Goal: Transaction & Acquisition: Subscribe to service/newsletter

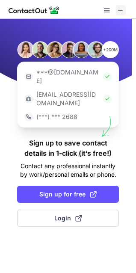
click at [118, 11] on span at bounding box center [120, 10] width 7 height 7
click at [123, 10] on span at bounding box center [120, 10] width 7 height 7
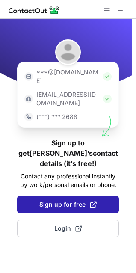
click at [63, 201] on span "Sign up for free" at bounding box center [67, 205] width 57 height 9
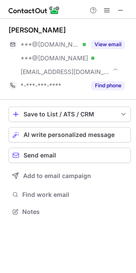
scroll to position [206, 136]
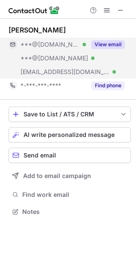
drag, startPoint x: 111, startPoint y: 43, endPoint x: 111, endPoint y: 58, distance: 15.0
click at [111, 43] on button "View email" at bounding box center [108, 44] width 34 height 9
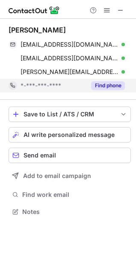
click at [108, 88] on button "Find phone" at bounding box center [108, 85] width 34 height 9
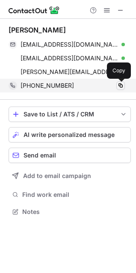
click at [122, 84] on span at bounding box center [120, 85] width 7 height 7
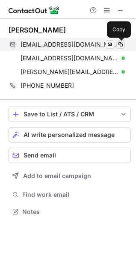
click at [121, 43] on span at bounding box center [120, 44] width 7 height 7
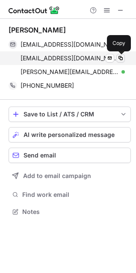
click at [123, 57] on span at bounding box center [120, 58] width 7 height 7
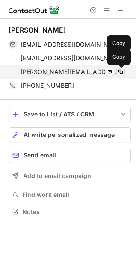
click at [121, 71] on span at bounding box center [120, 72] width 7 height 7
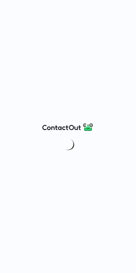
drag, startPoint x: 108, startPoint y: 250, endPoint x: 90, endPoint y: 159, distance: 92.6
click at [96, 159] on div at bounding box center [68, 136] width 136 height 273
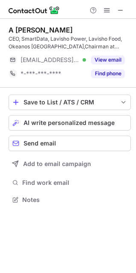
scroll to position [194, 136]
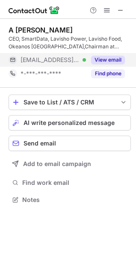
click at [109, 56] on button "View email" at bounding box center [108, 60] width 34 height 9
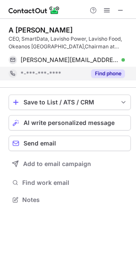
click at [102, 73] on button "Find phone" at bounding box center [108, 73] width 34 height 9
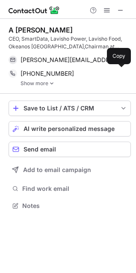
scroll to position [200, 136]
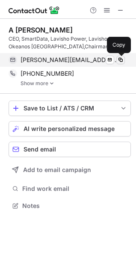
click at [122, 57] on span at bounding box center [120, 60] width 7 height 7
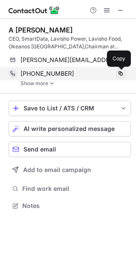
click at [120, 73] on span at bounding box center [120, 73] width 7 height 7
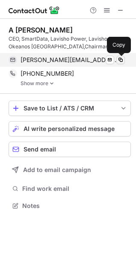
click at [118, 60] on span at bounding box center [120, 60] width 7 height 7
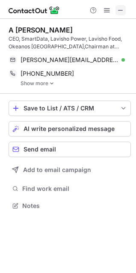
click at [122, 12] on span at bounding box center [120, 10] width 7 height 7
click at [46, 84] on link "Show more" at bounding box center [76, 84] width 111 height 6
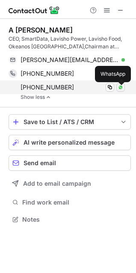
click at [121, 88] on img at bounding box center [120, 87] width 5 height 5
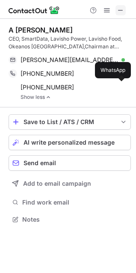
click at [120, 12] on span at bounding box center [120, 10] width 7 height 7
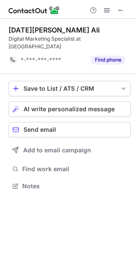
scroll to position [172, 136]
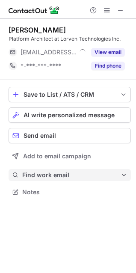
scroll to position [4, 4]
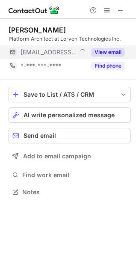
click at [100, 52] on button "View email" at bounding box center [108, 52] width 34 height 9
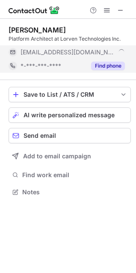
click at [102, 69] on button "Find phone" at bounding box center [108, 66] width 34 height 9
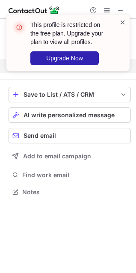
scroll to position [172, 136]
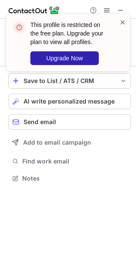
click at [121, 23] on span at bounding box center [123, 22] width 7 height 9
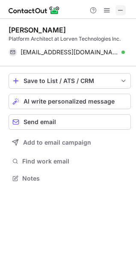
click at [120, 8] on span at bounding box center [120, 10] width 7 height 7
